Goal: Information Seeking & Learning: Learn about a topic

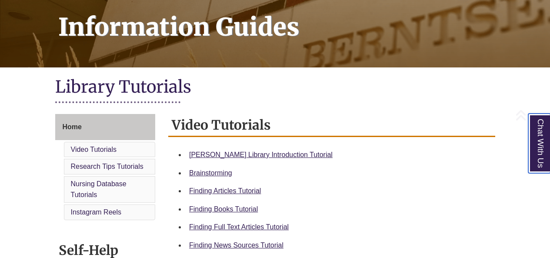
scroll to position [174, 0]
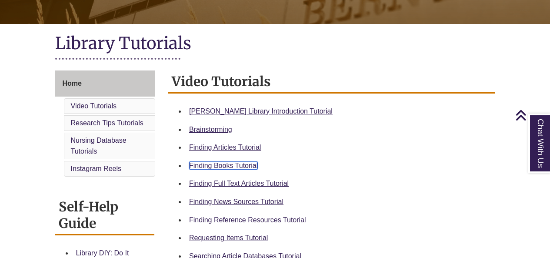
click at [248, 166] on link "Finding Books Tutorial" at bounding box center [223, 165] width 69 height 7
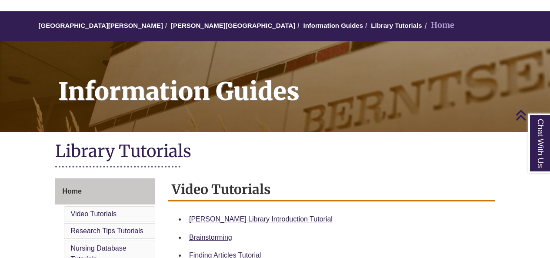
scroll to position [44, 0]
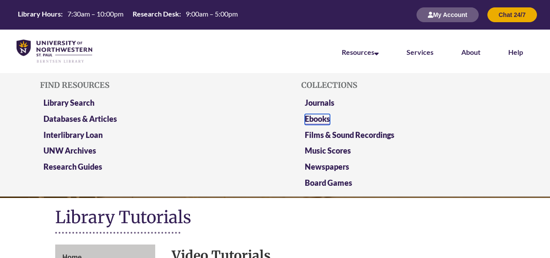
click at [273, 118] on link "Ebooks" at bounding box center [317, 119] width 25 height 11
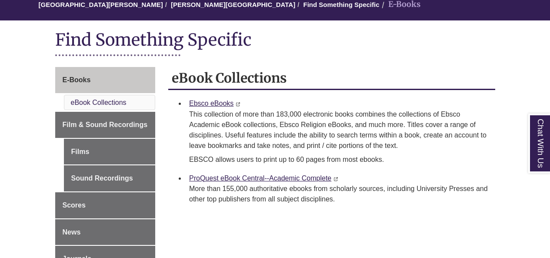
scroll to position [87, 0]
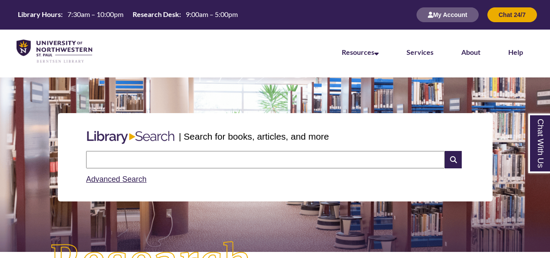
click at [147, 161] on input "text" at bounding box center [265, 159] width 359 height 17
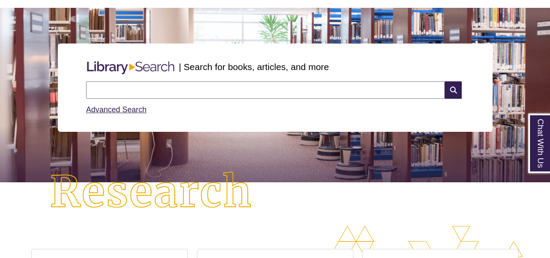
scroll to position [87, 0]
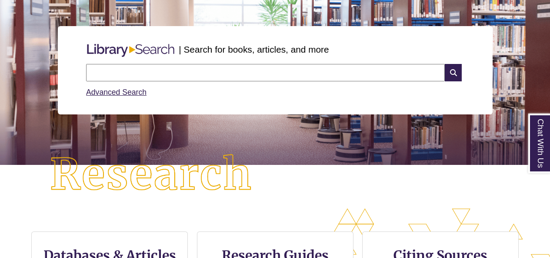
click at [150, 74] on input "text" at bounding box center [265, 72] width 359 height 17
click at [149, 74] on input "text" at bounding box center [265, 72] width 359 height 17
type input "**********"
click at [447, 75] on icon at bounding box center [453, 72] width 17 height 17
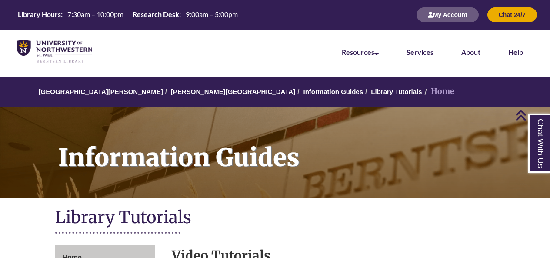
scroll to position [218, 0]
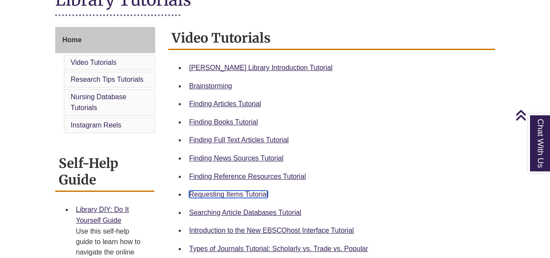
click at [236, 194] on link "Requesting Items Tutorial" at bounding box center [228, 194] width 79 height 7
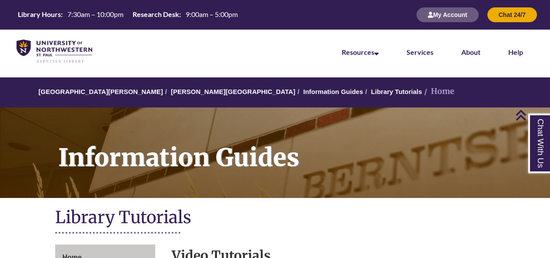
scroll to position [218, 0]
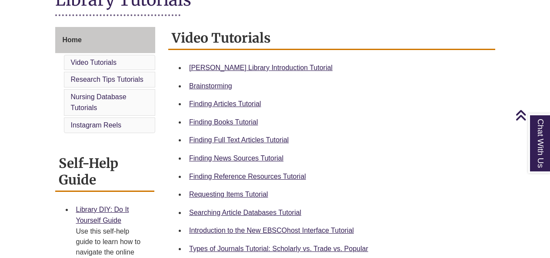
click at [400, 101] on div "Finding Articles Tutorial" at bounding box center [338, 103] width 299 height 11
